Goal: Information Seeking & Learning: Learn about a topic

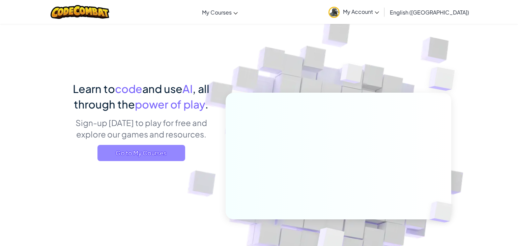
click at [170, 153] on span "Go to My Courses" at bounding box center [141, 153] width 88 height 16
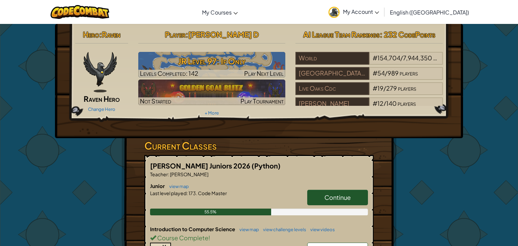
click at [325, 201] on link "Continue" at bounding box center [337, 198] width 61 height 16
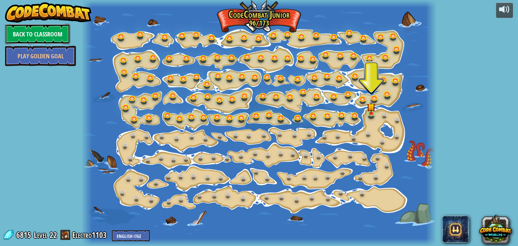
click at [38, 33] on link "Back to Classroom" at bounding box center [37, 34] width 65 height 20
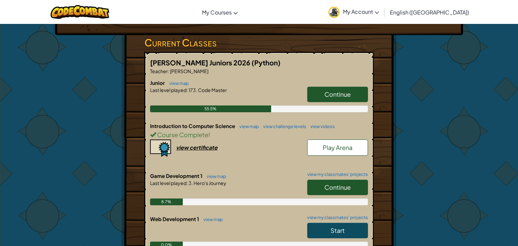
scroll to position [118, 0]
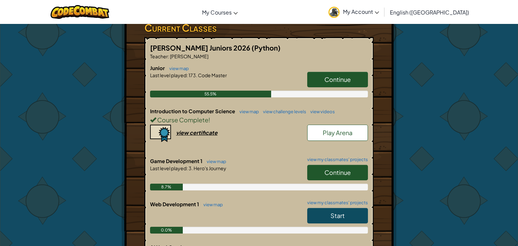
click at [189, 124] on div "Course Complete !" at bounding box center [259, 120] width 218 height 10
click at [187, 120] on span "Course Complete" at bounding box center [182, 120] width 52 height 8
click at [177, 131] on div "view certificate" at bounding box center [196, 132] width 41 height 7
